Goal: Find contact information

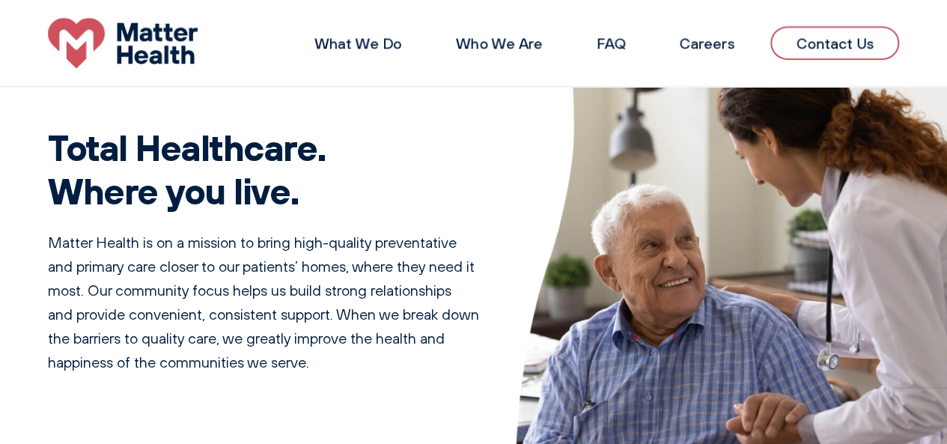
click at [802, 50] on link "Contact Us" at bounding box center [834, 43] width 129 height 34
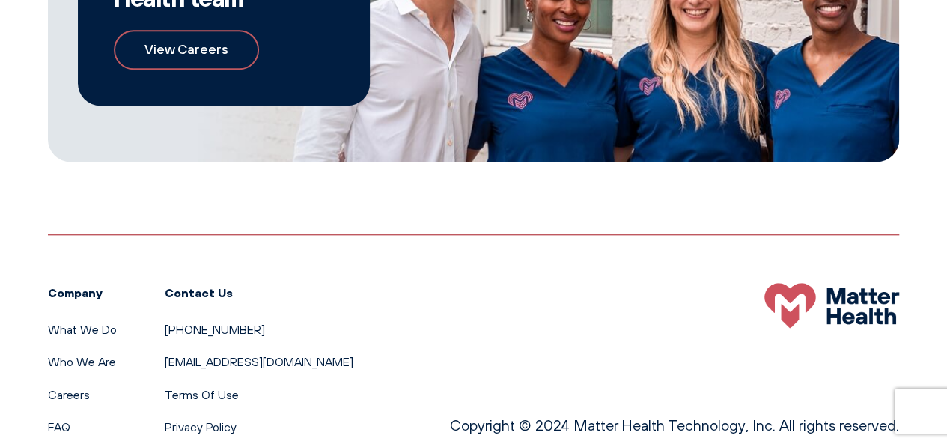
scroll to position [949, 0]
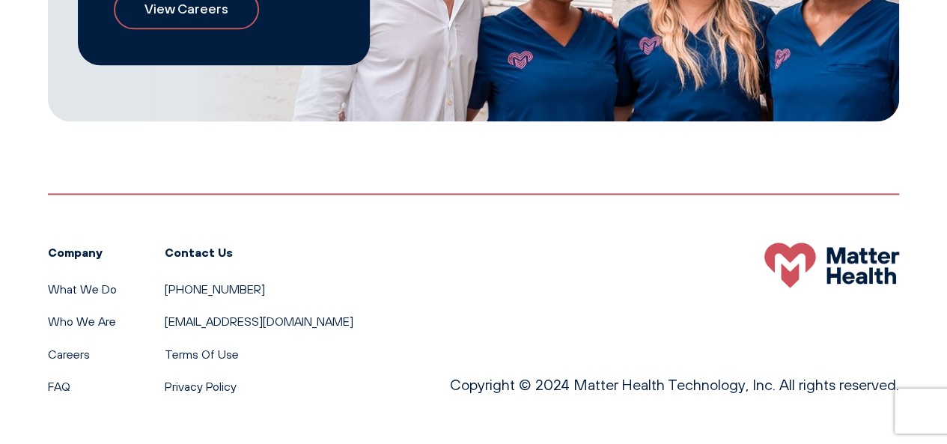
drag, startPoint x: 371, startPoint y: 314, endPoint x: 156, endPoint y: 327, distance: 216.0
click at [156, 327] on div "Company What We Do Who We Are Careers FAQ Contact Us [PHONE_NUMBER] [EMAIL_ADDR…" at bounding box center [473, 295] width 851 height 204
copy link "[EMAIL_ADDRESS][DOMAIN_NAME]"
click at [82, 411] on footer "Company What We Do Who We Are Careers FAQ Contact Us [PHONE_NUMBER] [EMAIL_ADDR…" at bounding box center [473, 318] width 947 height 251
